Goal: Navigation & Orientation: Find specific page/section

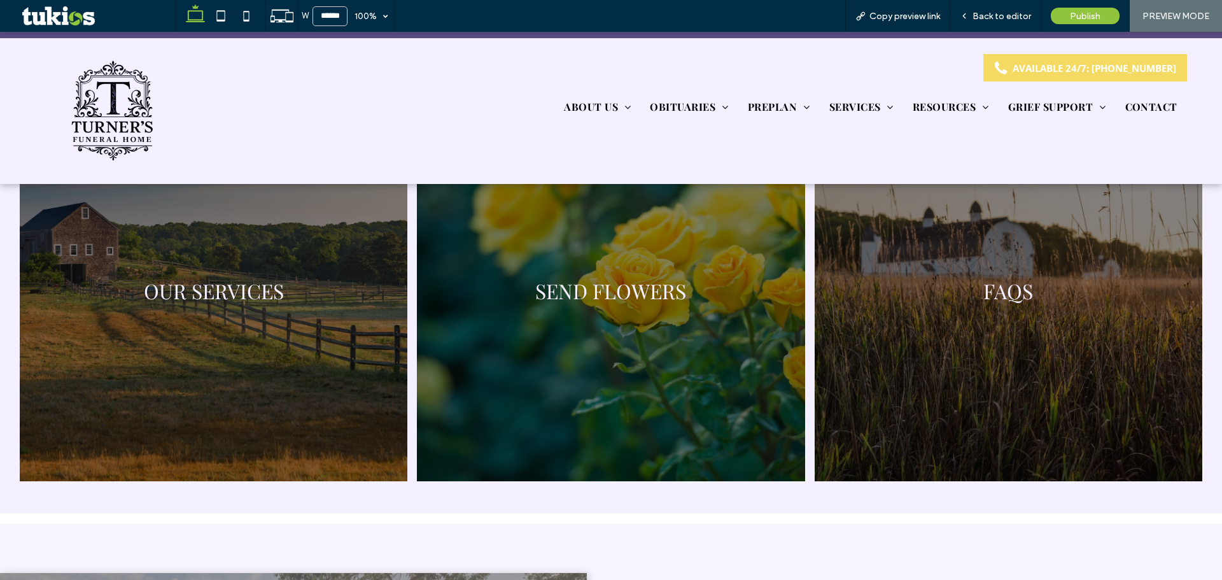
scroll to position [3055, 0]
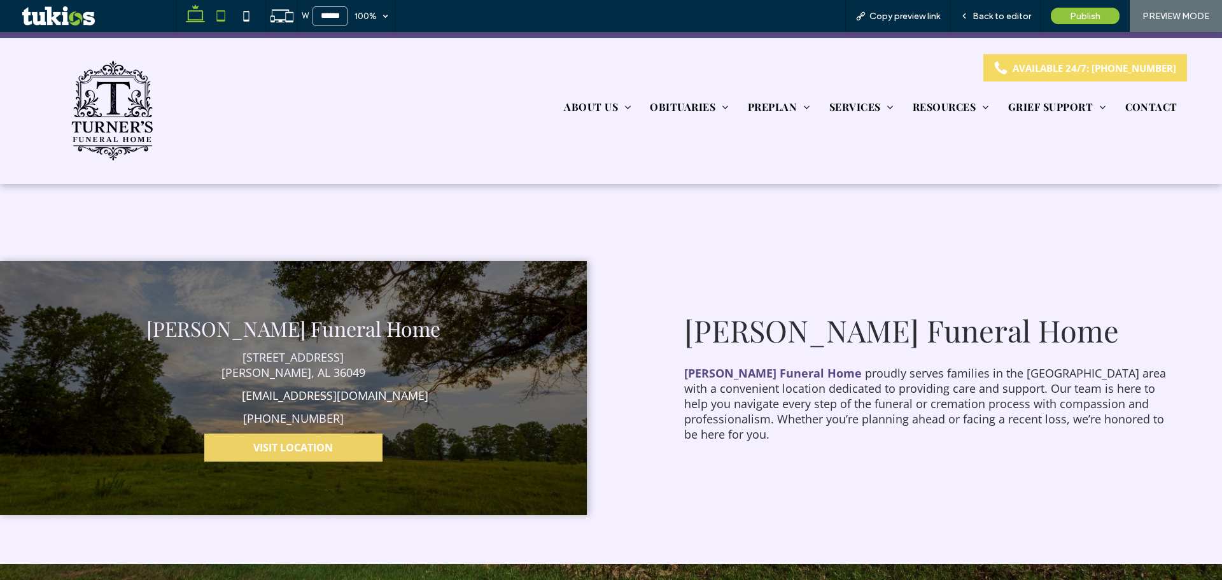
click at [223, 14] on icon at bounding box center [220, 15] width 25 height 25
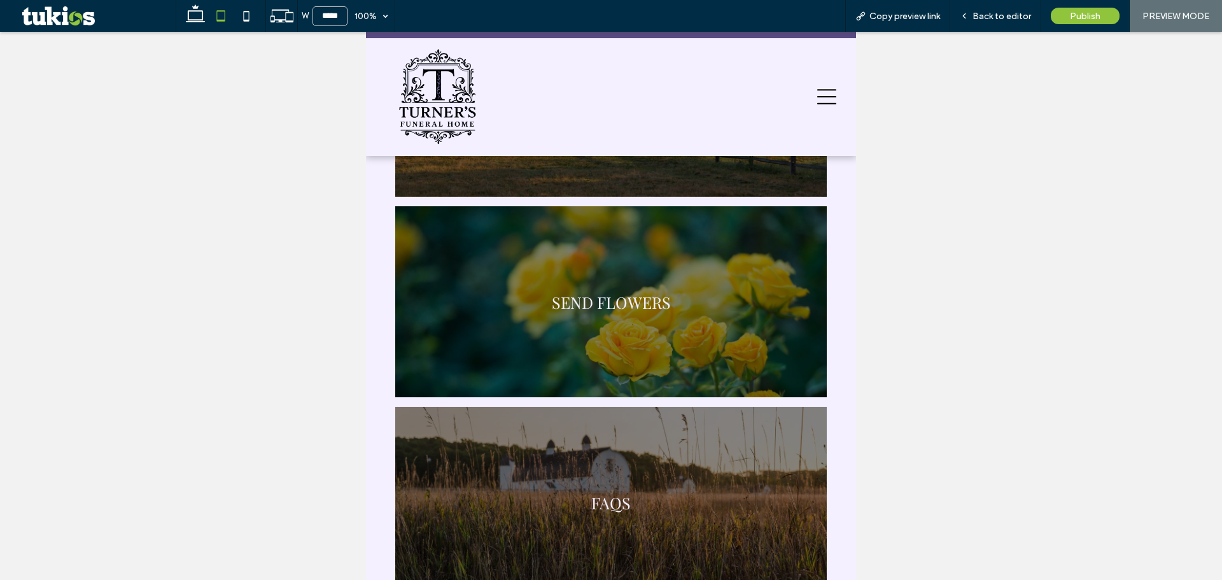
scroll to position [3278, 0]
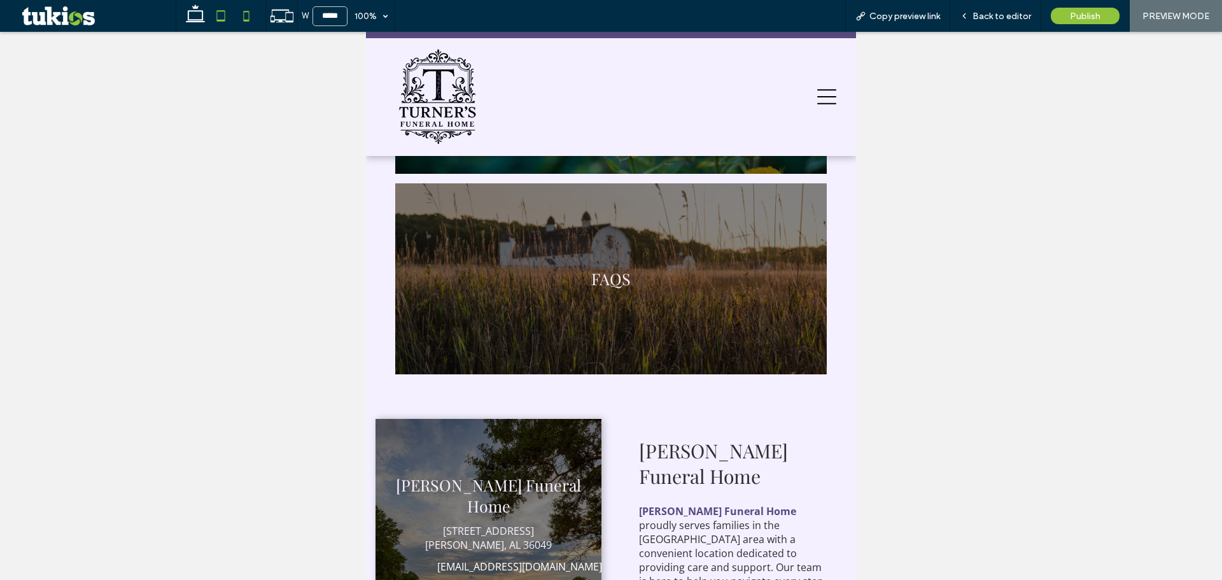
click at [245, 15] on icon at bounding box center [246, 15] width 25 height 25
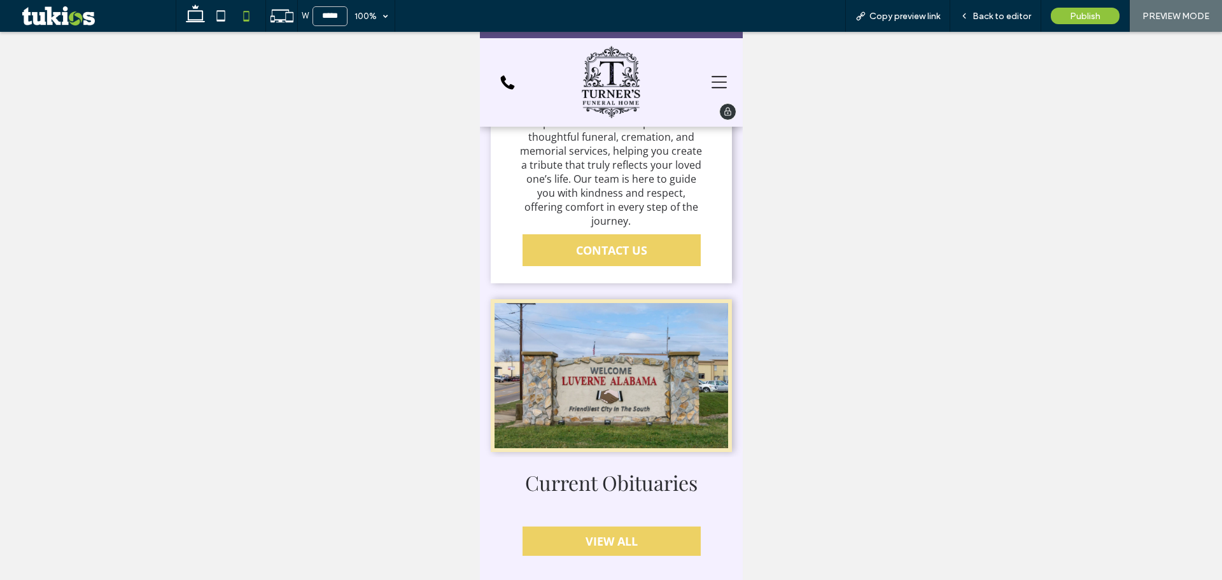
scroll to position [290, 0]
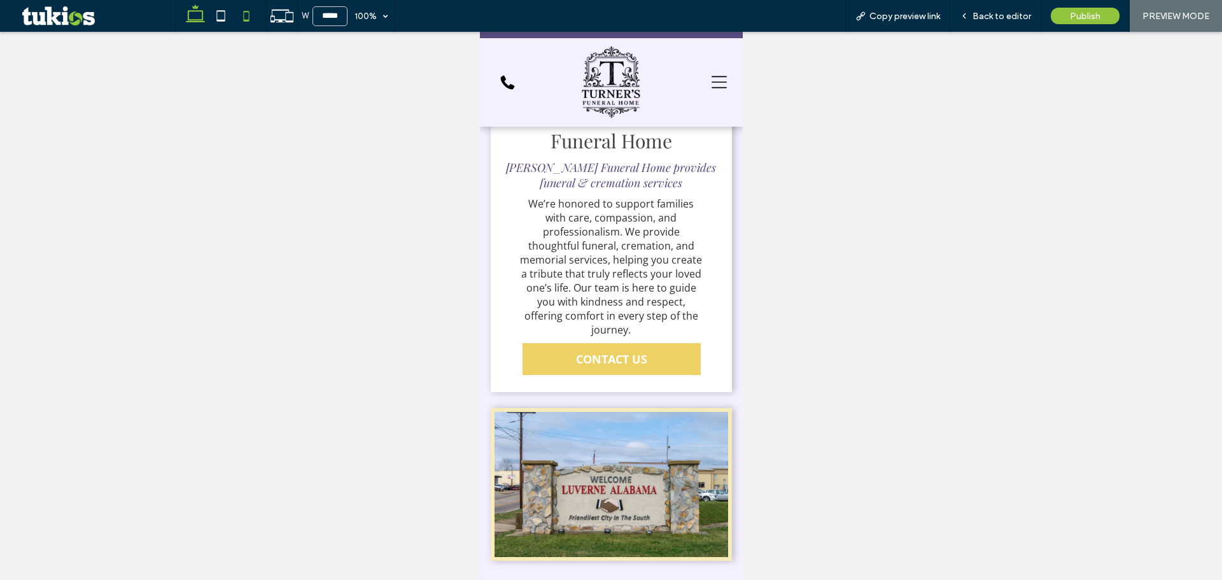
click at [199, 12] on icon at bounding box center [195, 15] width 25 height 25
type input "******"
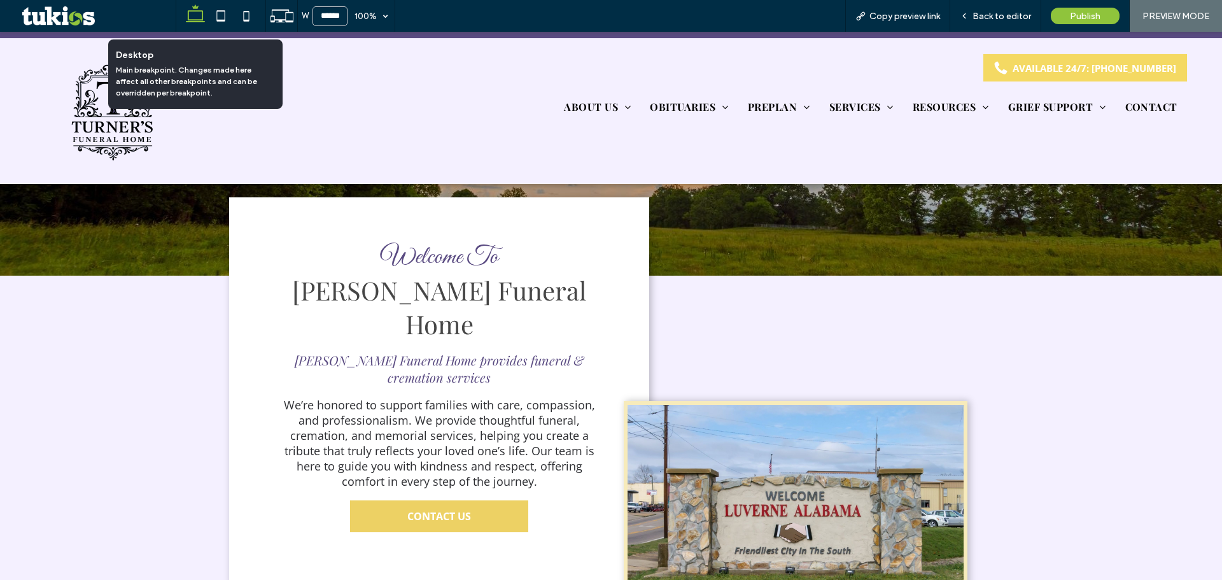
scroll to position [347, 0]
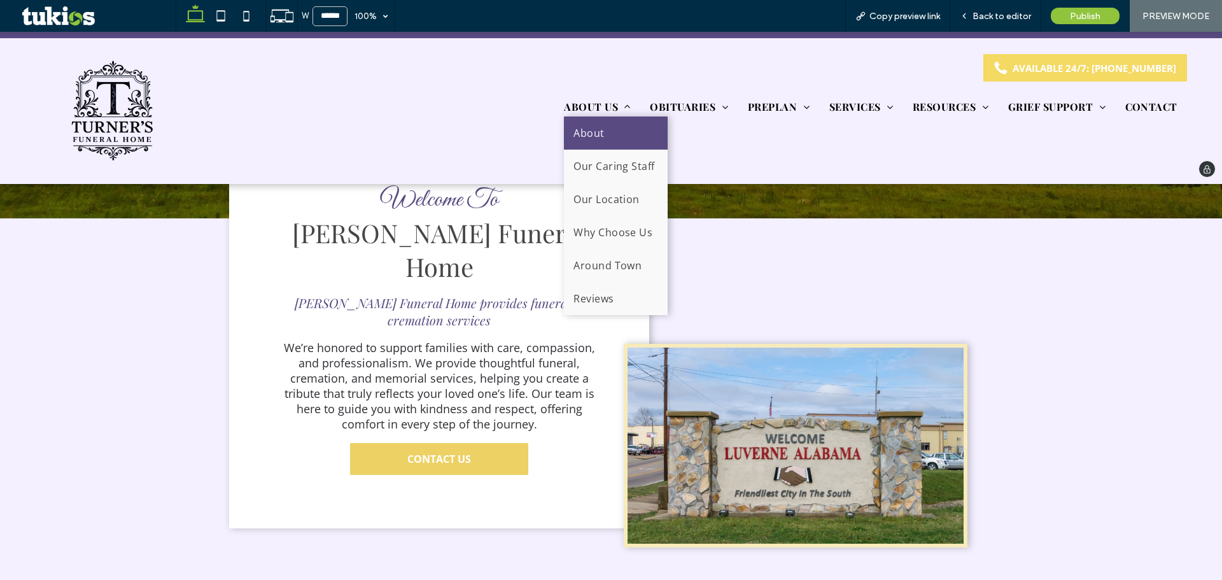
click at [589, 126] on span "About" at bounding box center [588, 133] width 31 height 14
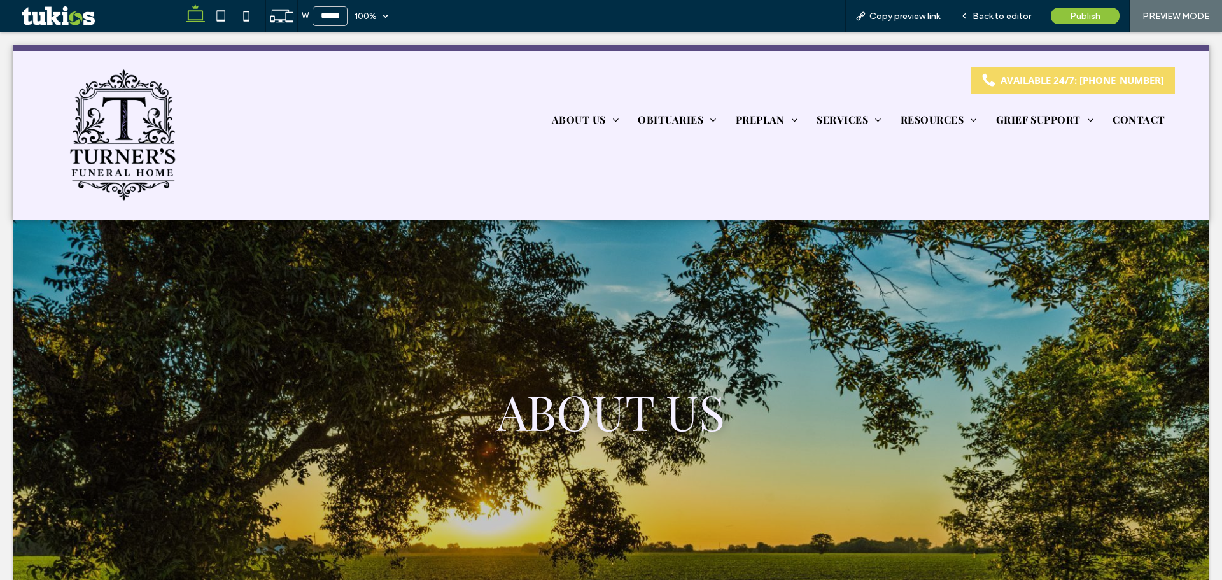
scroll to position [0, 0]
